Goal: Task Accomplishment & Management: Manage account settings

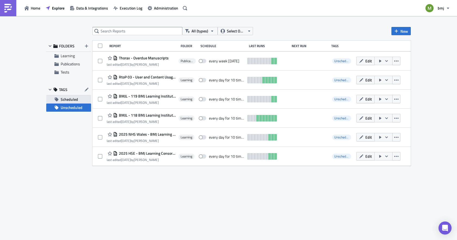
click at [74, 102] on span "Scheduled" at bounding box center [69, 99] width 17 height 8
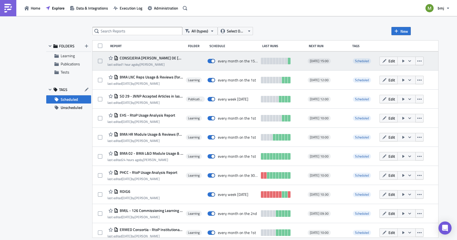
click at [165, 57] on span "CONSEJERIA [PERSON_NAME] DE [GEOGRAPHIC_DATA]" at bounding box center [150, 58] width 65 height 5
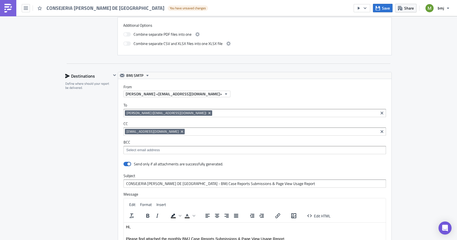
scroll to position [299, 0]
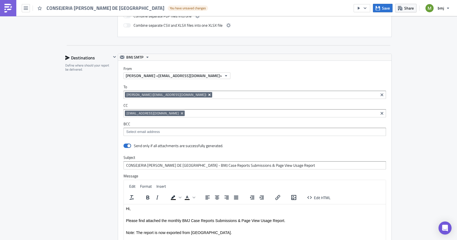
click at [208, 95] on icon "Remove Tag" at bounding box center [209, 95] width 2 height 2
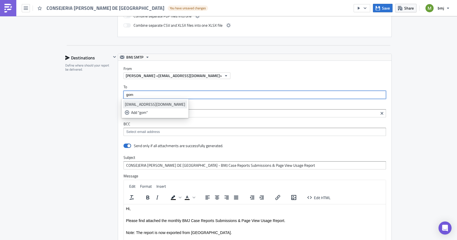
type input "gom"
click at [151, 103] on div "[EMAIL_ADDRESS][DOMAIN_NAME]" at bounding box center [155, 104] width 60 height 5
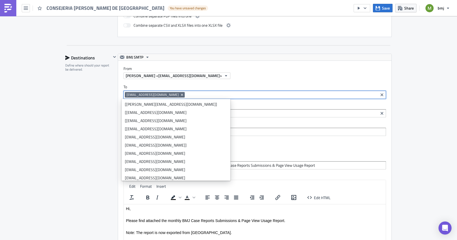
click at [85, 124] on div "Destinations Define where should your report be delivered." at bounding box center [88, 174] width 46 height 240
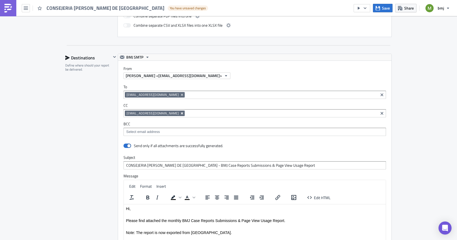
click at [181, 112] on icon "Remove Tag" at bounding box center [182, 113] width 2 height 2
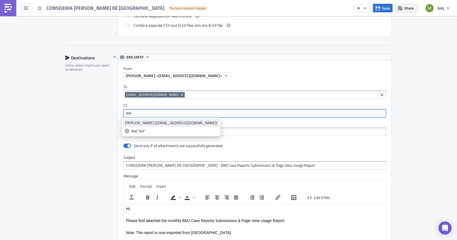
type input "bol"
click at [140, 123] on div "[PERSON_NAME] ([EMAIL_ADDRESS][DOMAIN_NAME])" at bounding box center [171, 122] width 93 height 5
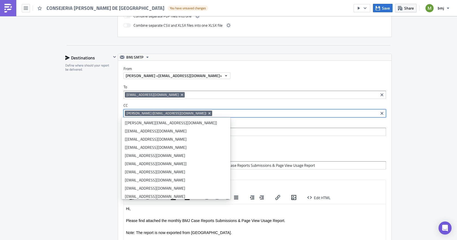
click at [87, 137] on div "Destinations Define where should your report be delivered." at bounding box center [88, 174] width 46 height 240
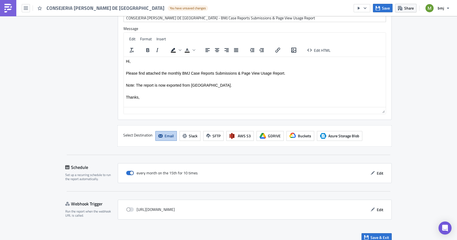
scroll to position [453, 0]
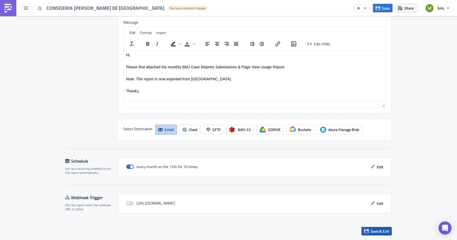
click at [373, 230] on span "Save & Exit" at bounding box center [380, 231] width 19 height 6
